Goal: Information Seeking & Learning: Learn about a topic

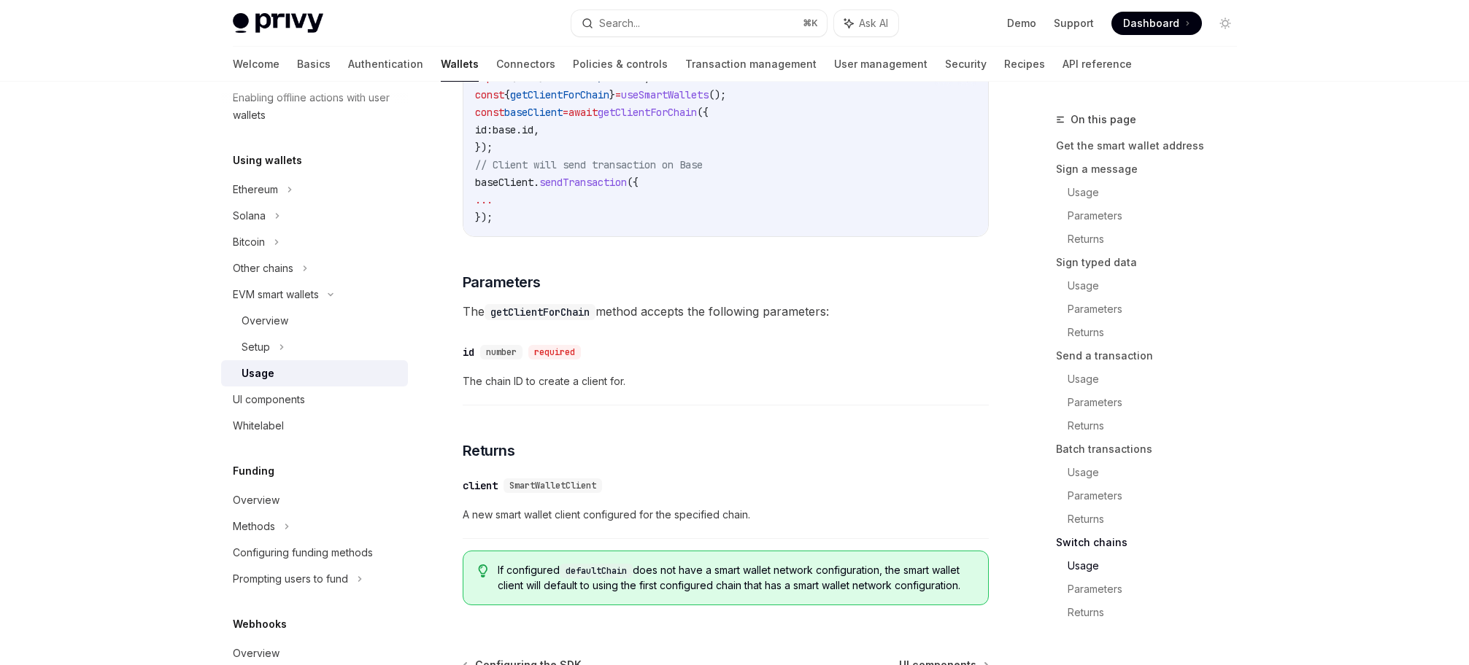
scroll to position [4325, 0]
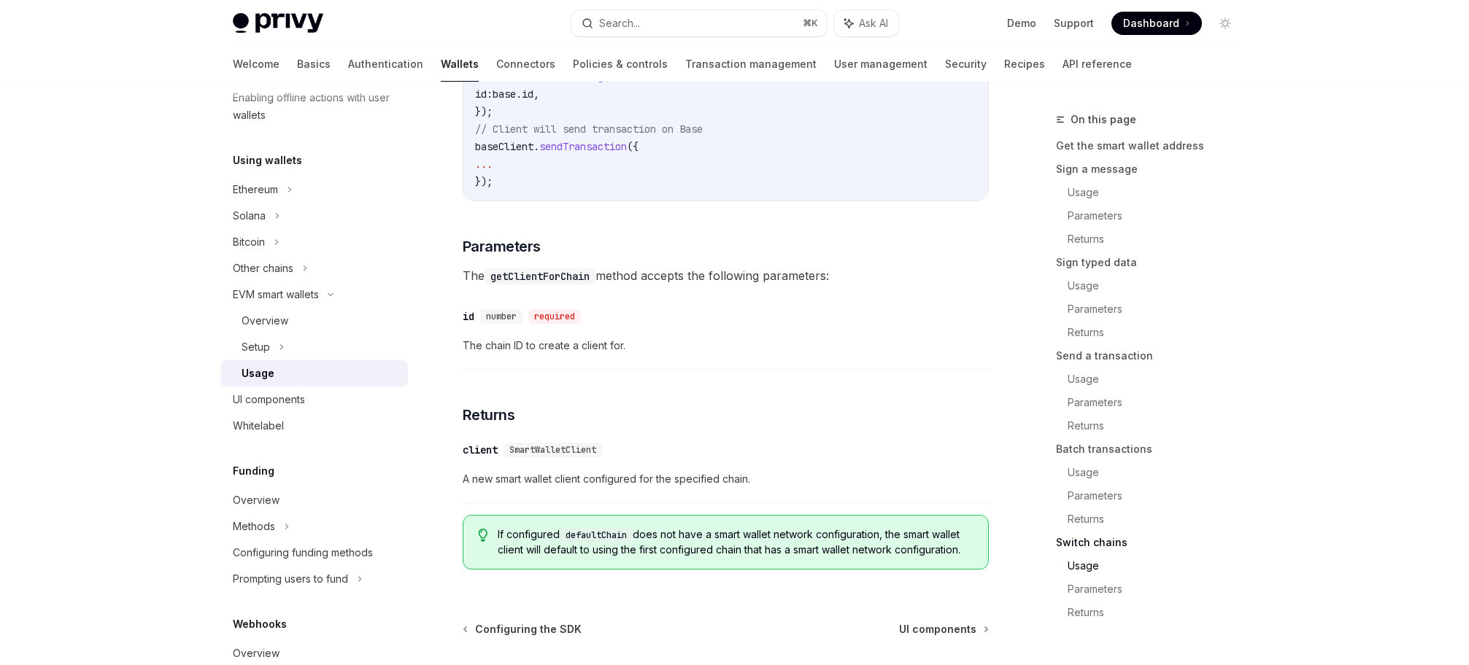
click at [620, 543] on code "defaultChain" at bounding box center [596, 535] width 73 height 15
click at [767, 19] on button "Search... ⌘ K" at bounding box center [698, 23] width 255 height 26
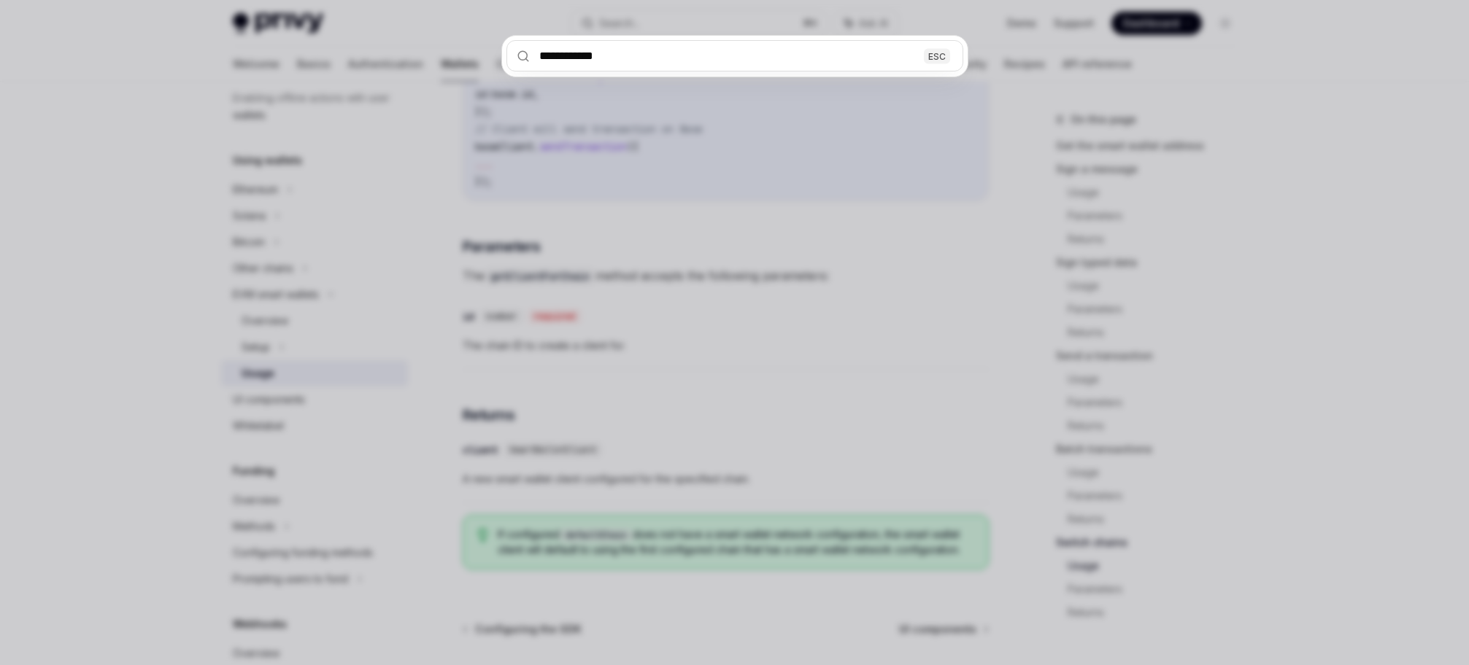
type input "**********"
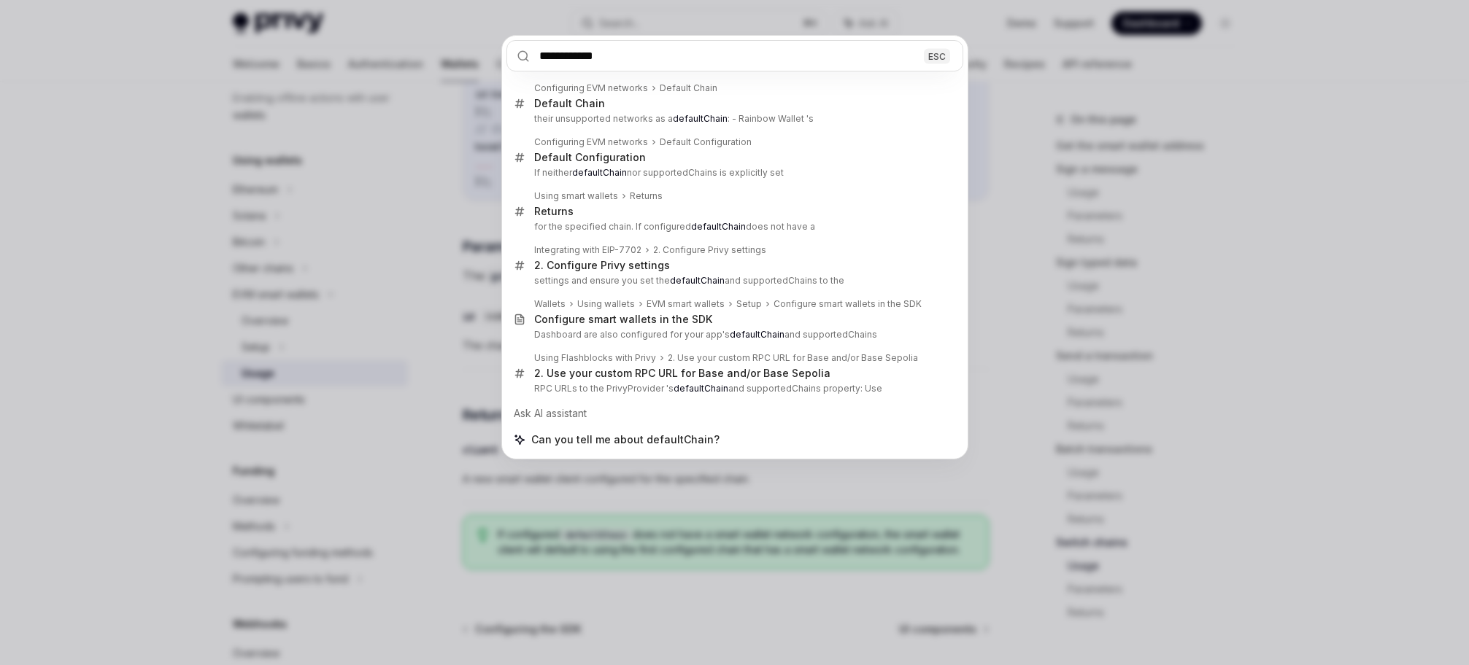
click at [934, 496] on div "**********" at bounding box center [734, 332] width 1469 height 665
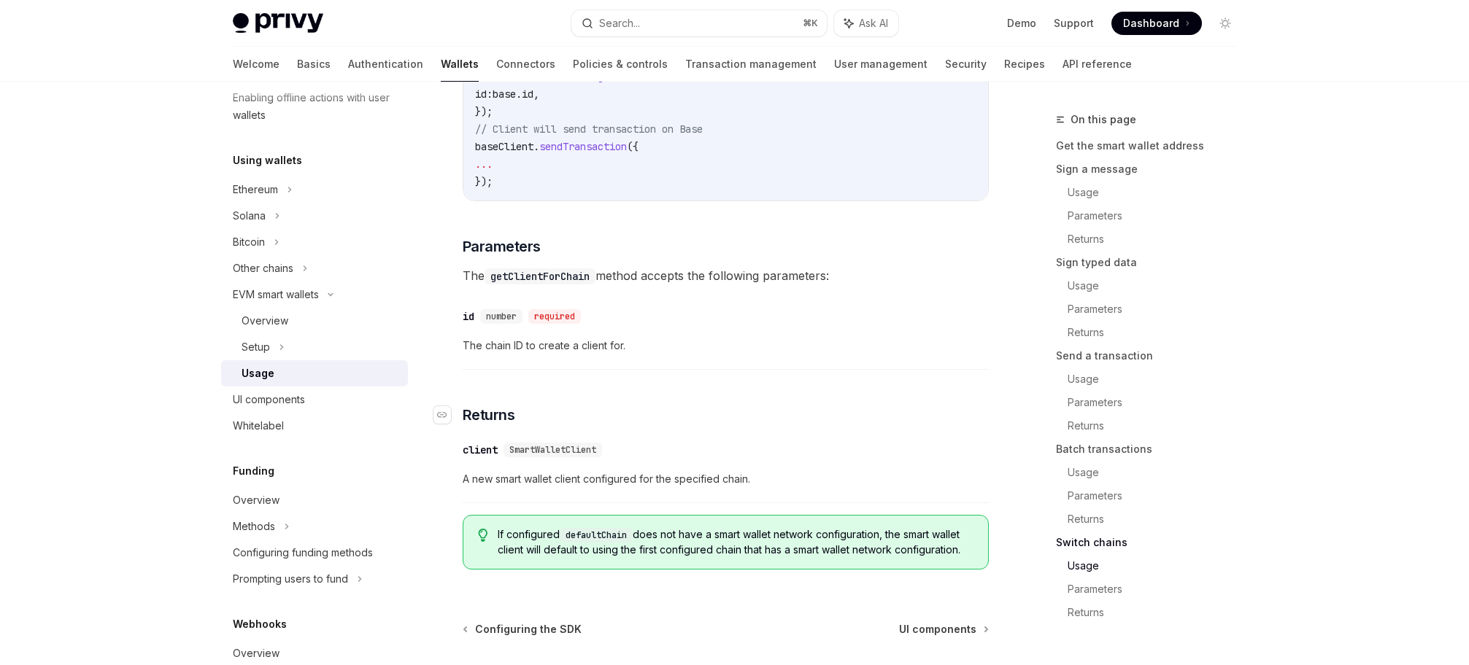
click at [688, 425] on h3 "​ Returns" at bounding box center [726, 415] width 526 height 20
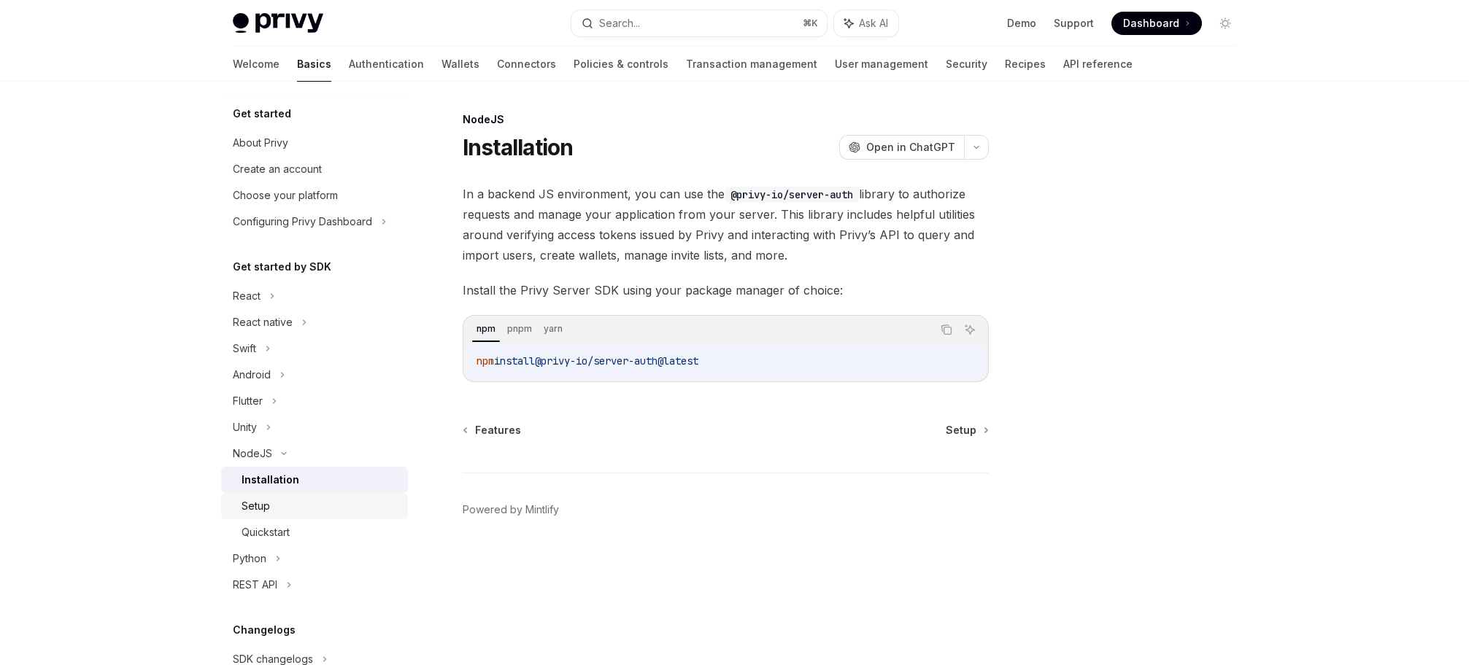
click at [280, 506] on div "Setup" at bounding box center [320, 507] width 158 height 18
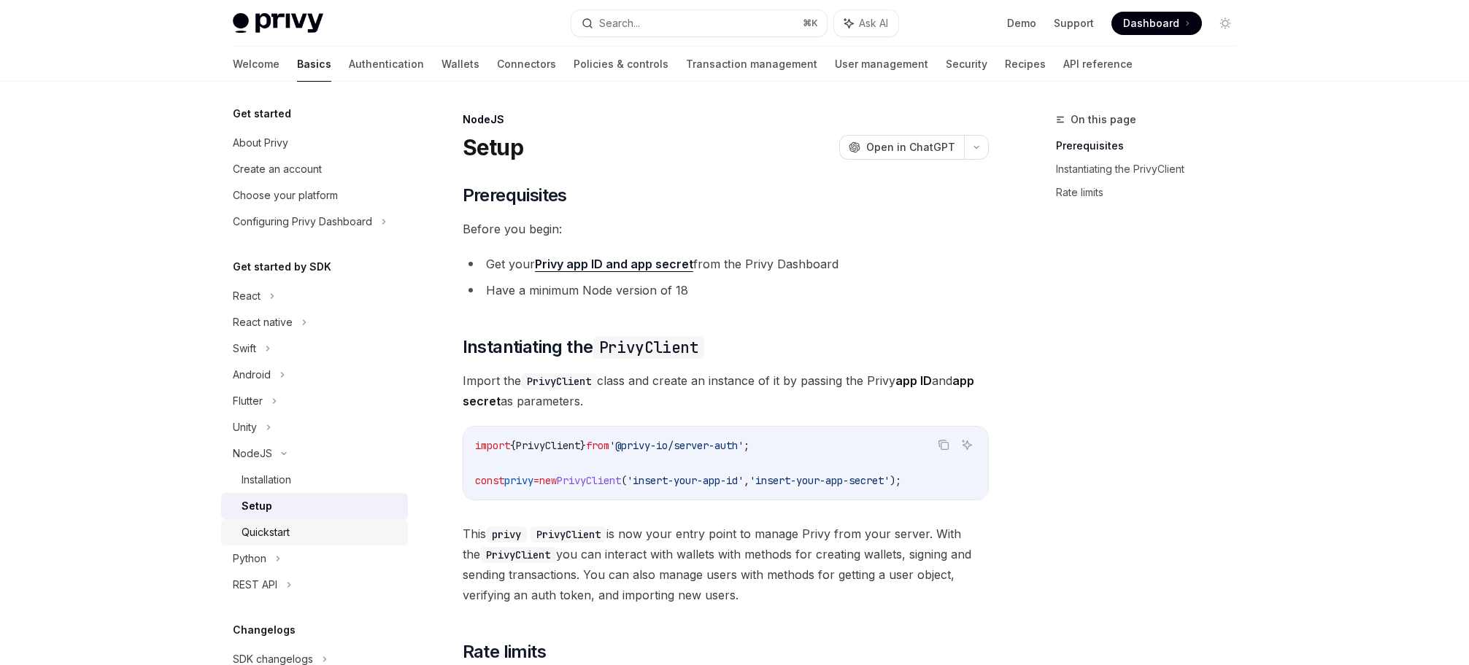
click at [290, 525] on div "Quickstart" at bounding box center [320, 533] width 158 height 18
type textarea "*"
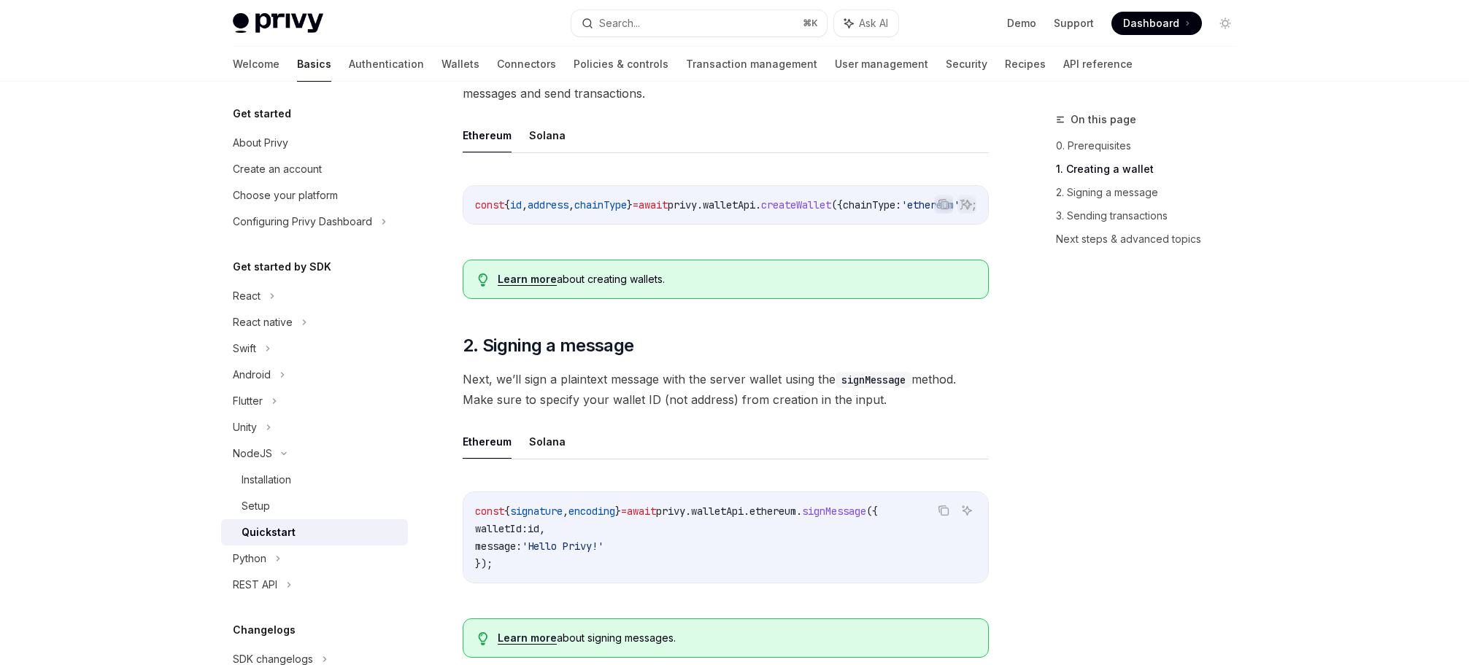
scroll to position [0, 92]
drag, startPoint x: 878, startPoint y: 222, endPoint x: 726, endPoint y: 222, distance: 151.7
click at [730, 222] on div "const { id , address , chainType } = await privy . walletApi . createWallet ({ …" at bounding box center [725, 205] width 525 height 38
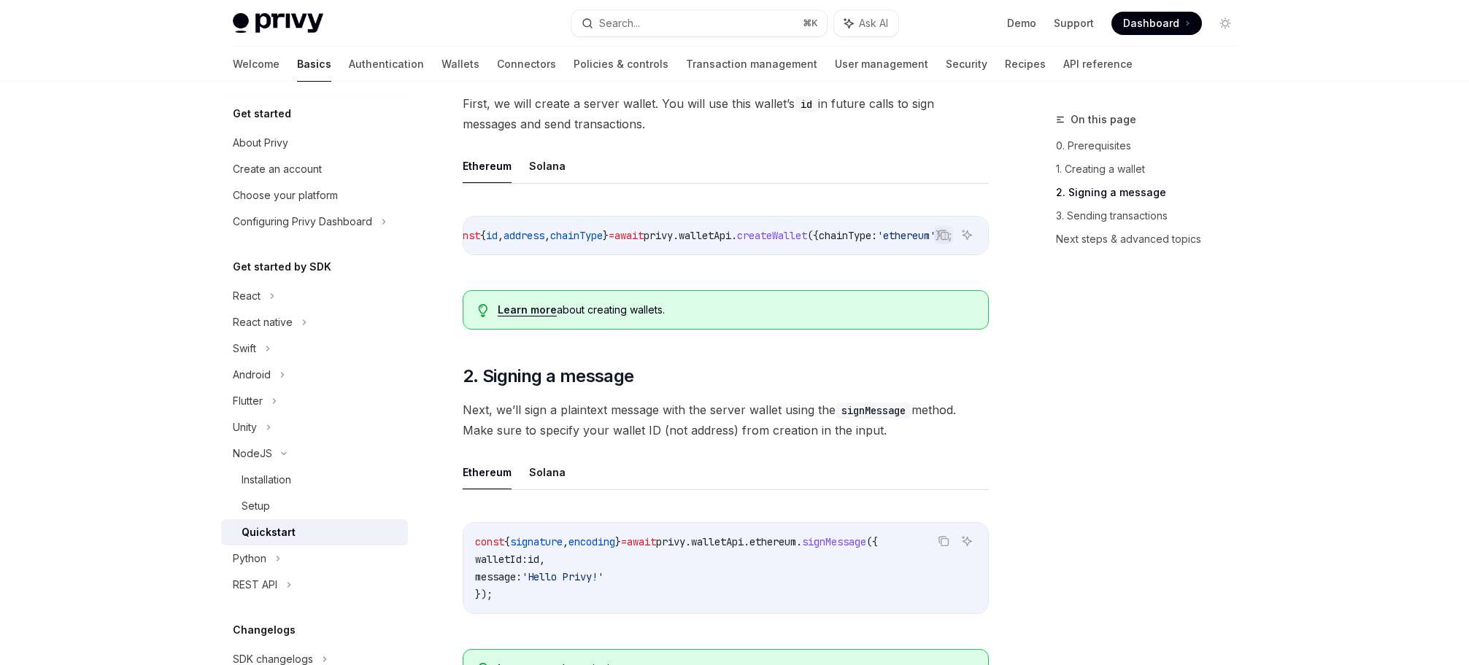
scroll to position [0, 0]
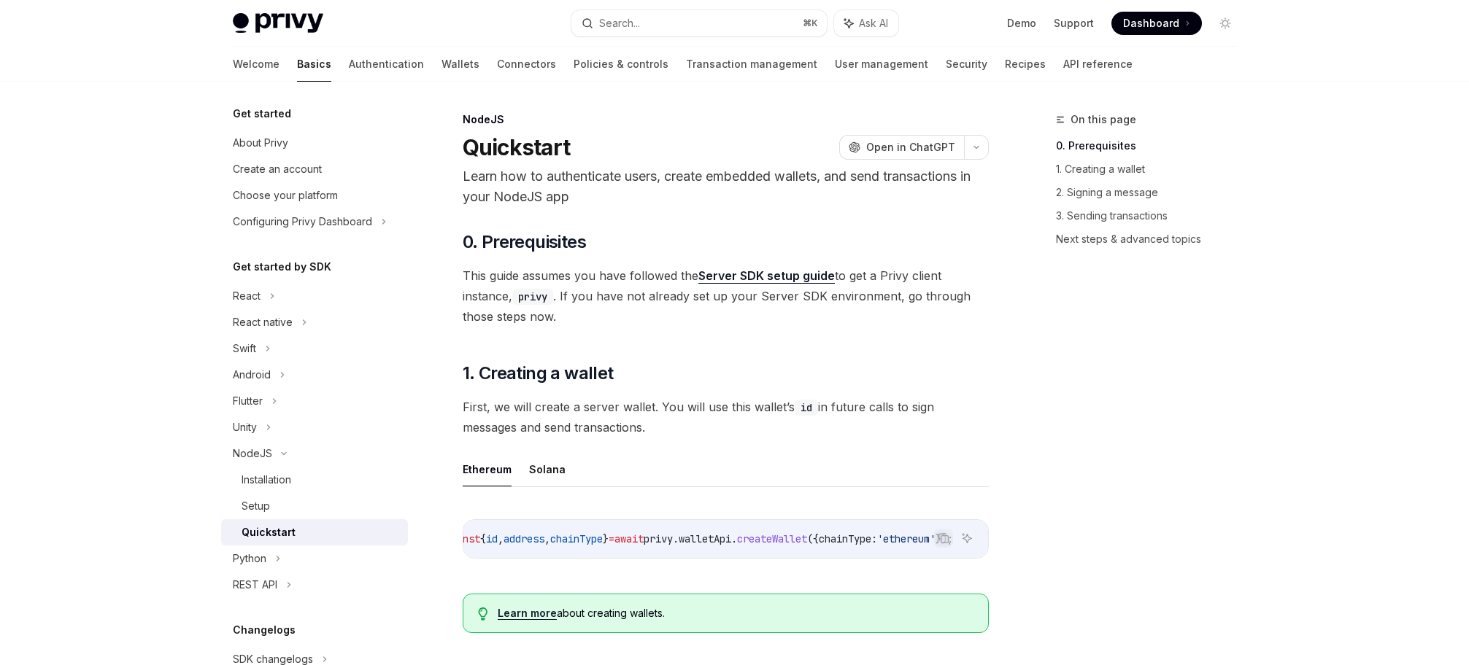
click at [770, 150] on div "Quickstart OpenAI Open in ChatGPT" at bounding box center [726, 147] width 526 height 26
click at [807, 474] on ul "Ethereum Solana" at bounding box center [726, 469] width 526 height 35
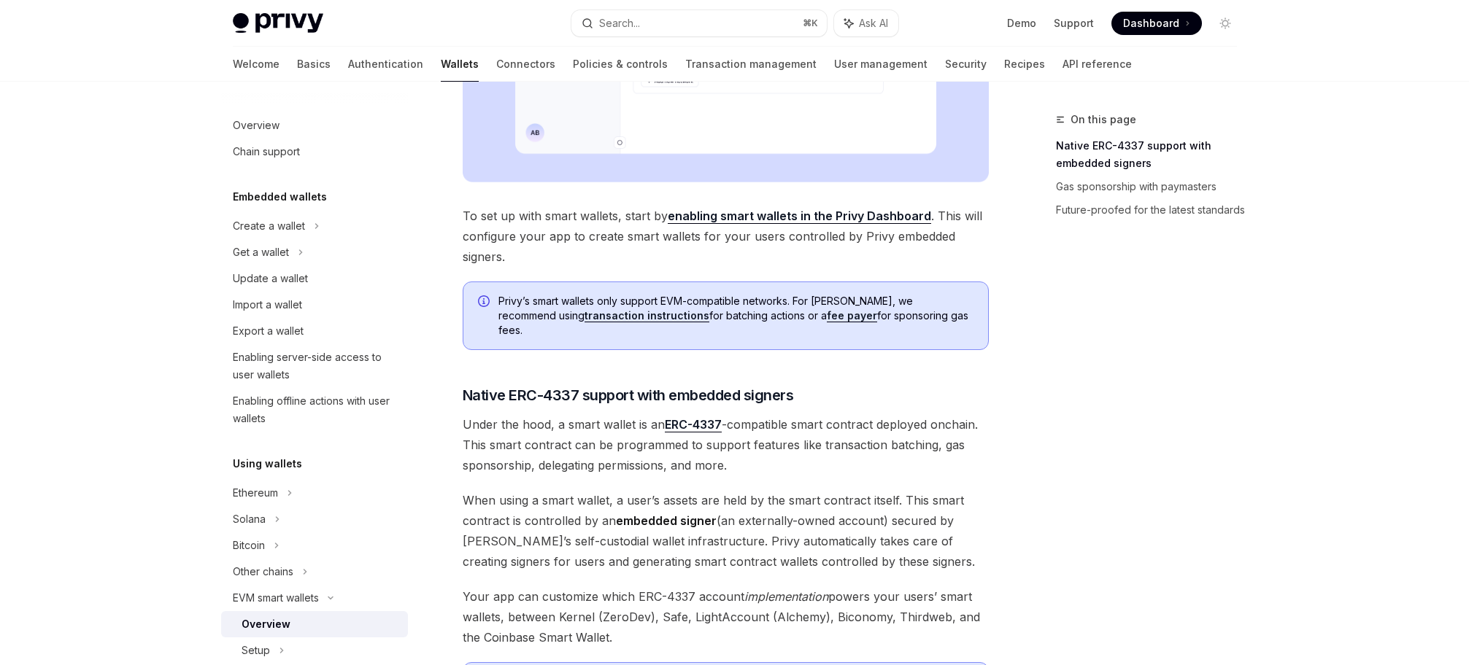
scroll to position [1086, 0]
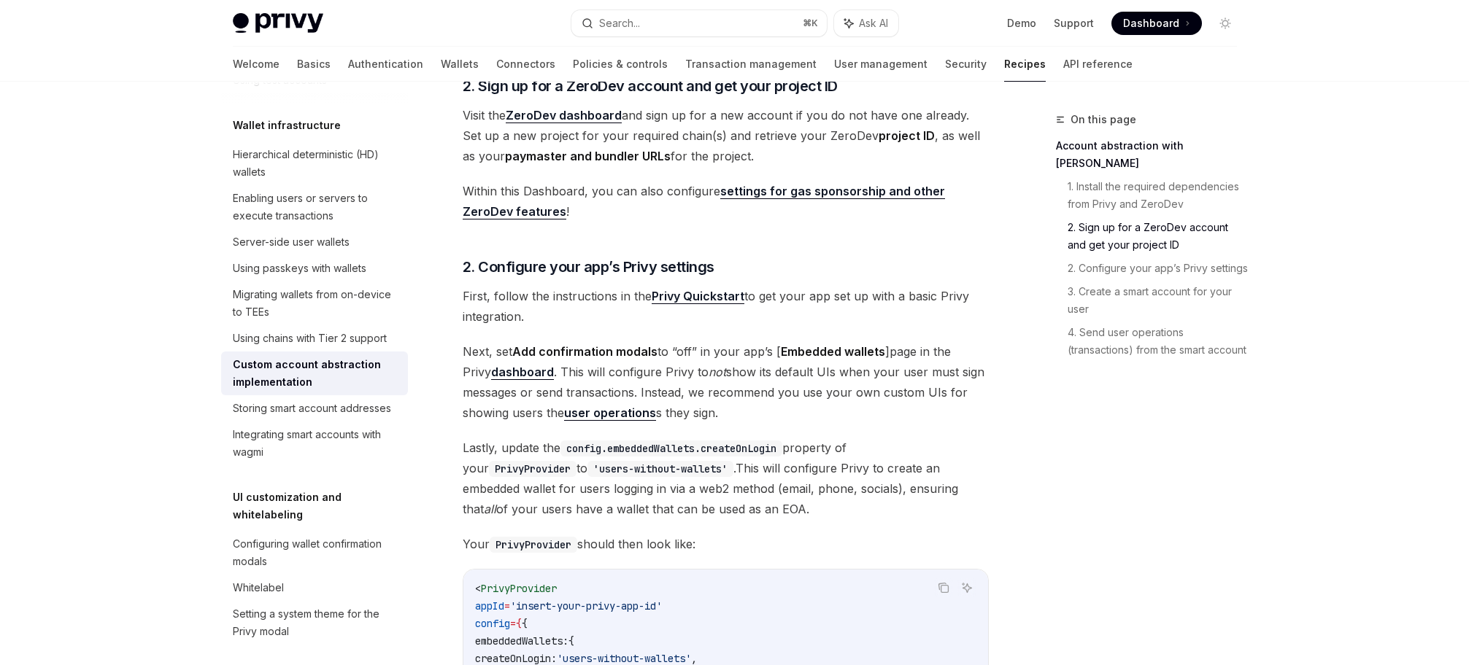
scroll to position [653, 0]
